Goal: Transaction & Acquisition: Purchase product/service

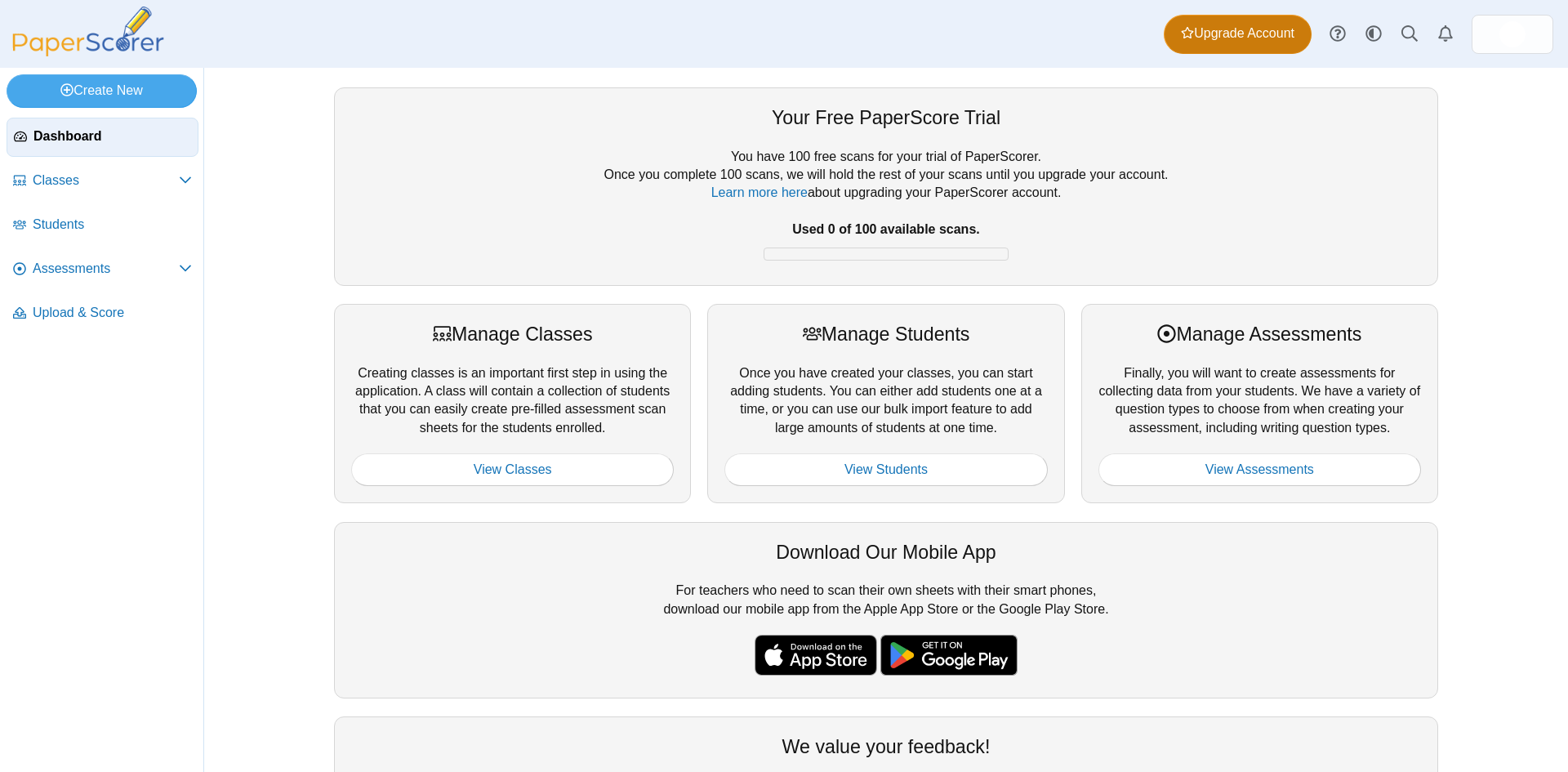
click at [1216, 34] on span "Upgrade Account" at bounding box center [1237, 34] width 113 height 18
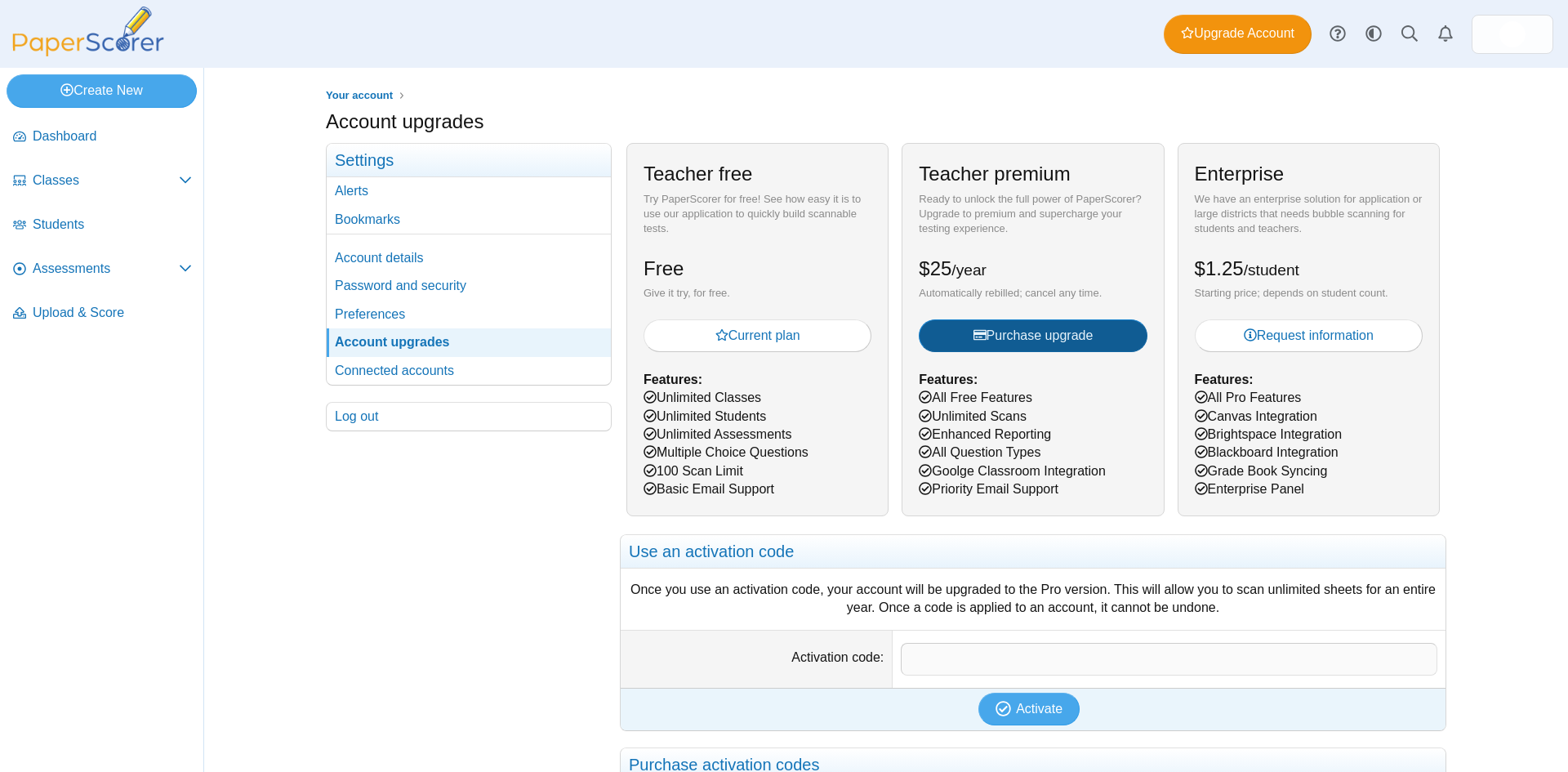
click at [1018, 342] on span "Purchase upgrade" at bounding box center [1033, 334] width 120 height 14
